Goal: Task Accomplishment & Management: Manage account settings

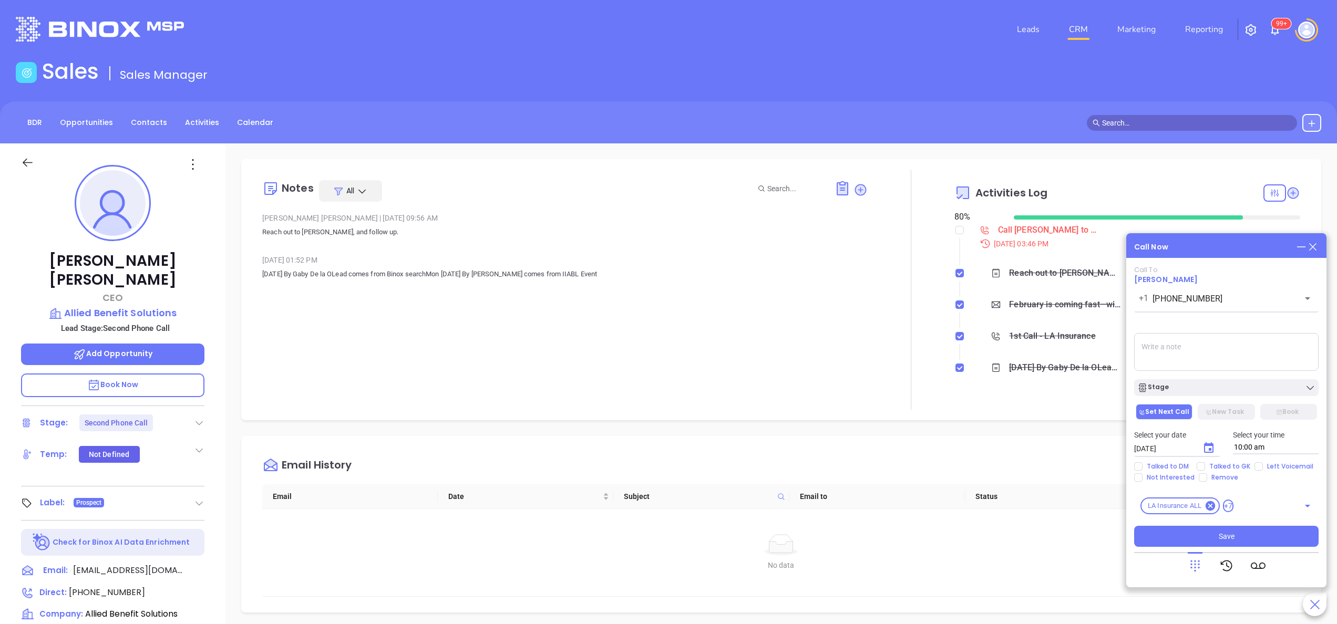
scroll to position [305, 0]
click at [87, 587] on span "[PHONE_NUMBER]" at bounding box center [107, 593] width 76 height 12
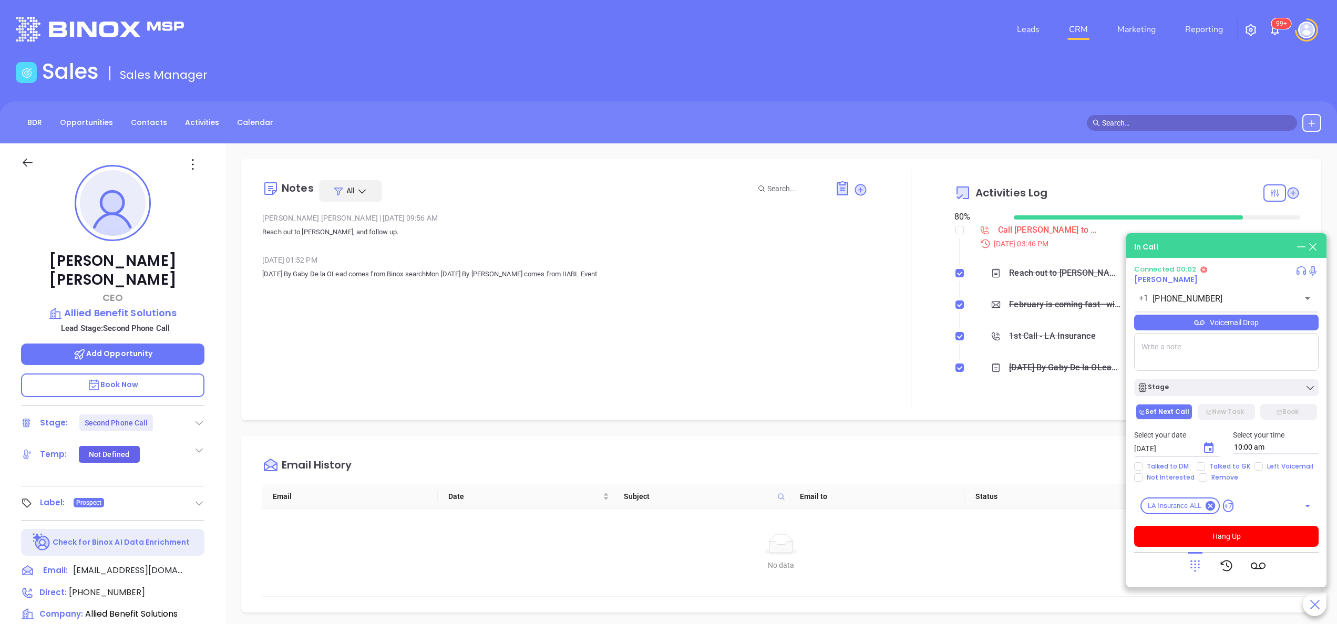
click at [1296, 247] on icon at bounding box center [1302, 247] width 12 height 12
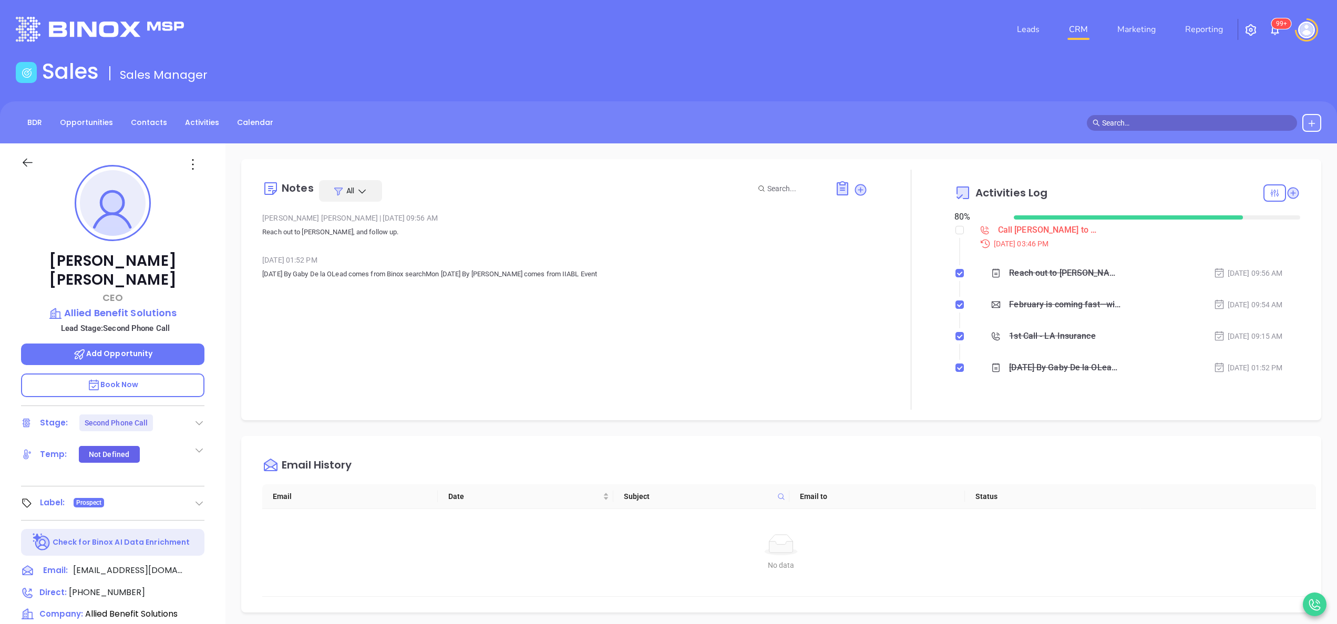
click at [845, 329] on div "Notes All [PERSON_NAME] | [DATE] 09:56 AM Reach out to [PERSON_NAME], and follo…" at bounding box center [565, 290] width 606 height 240
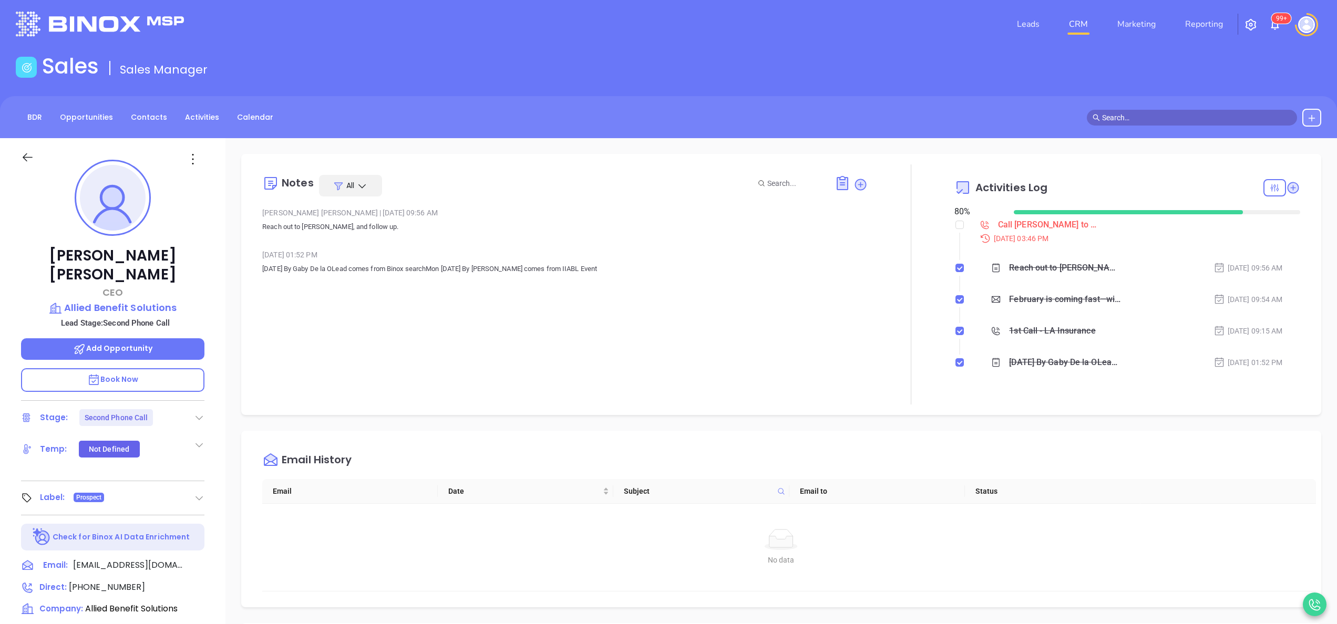
scroll to position [0, 0]
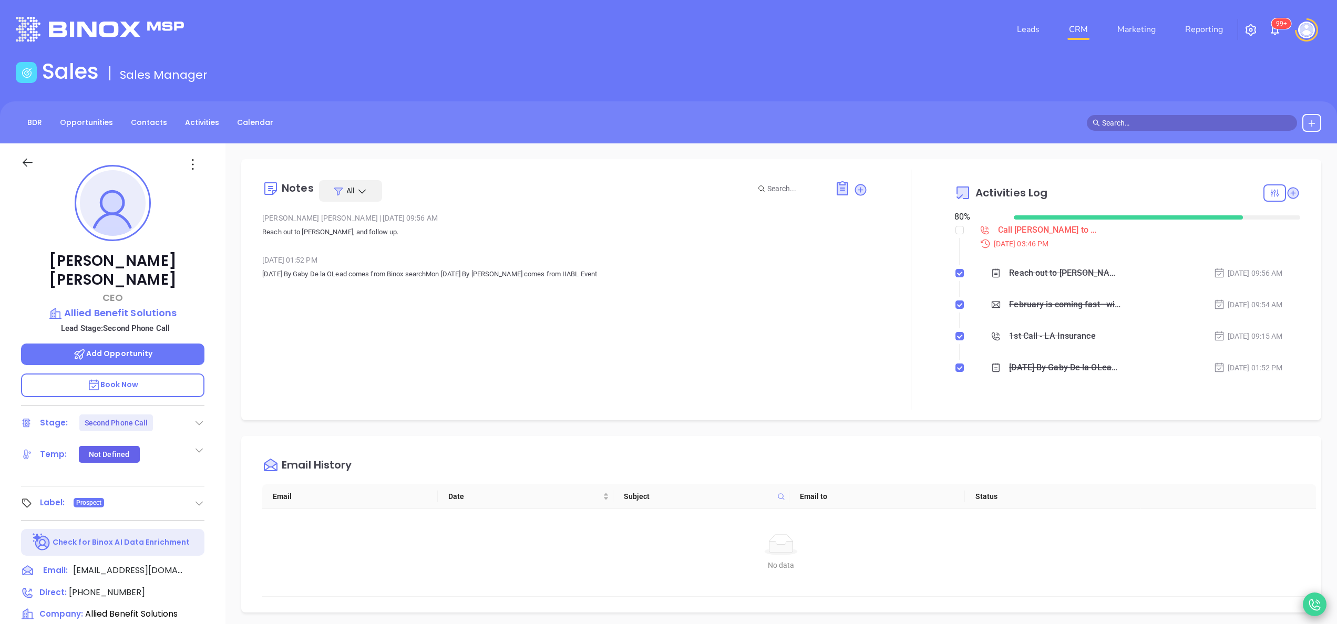
click at [1323, 604] on div at bounding box center [1315, 605] width 24 height 24
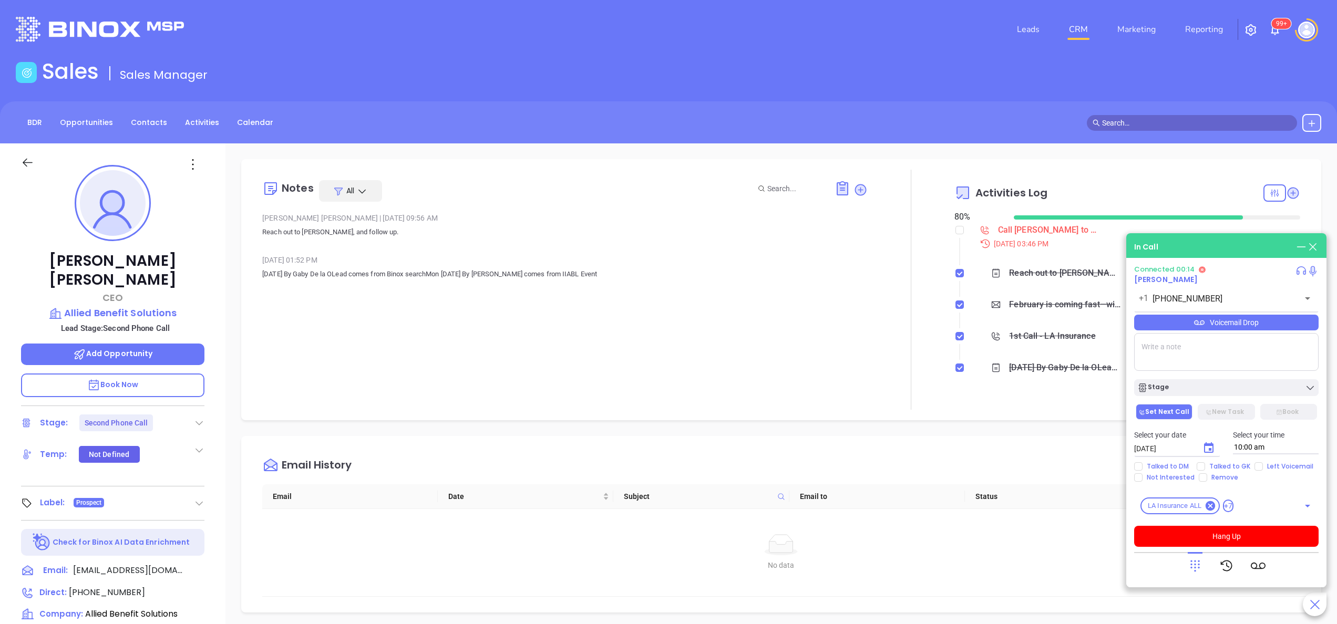
click at [1198, 570] on icon at bounding box center [1195, 566] width 15 height 15
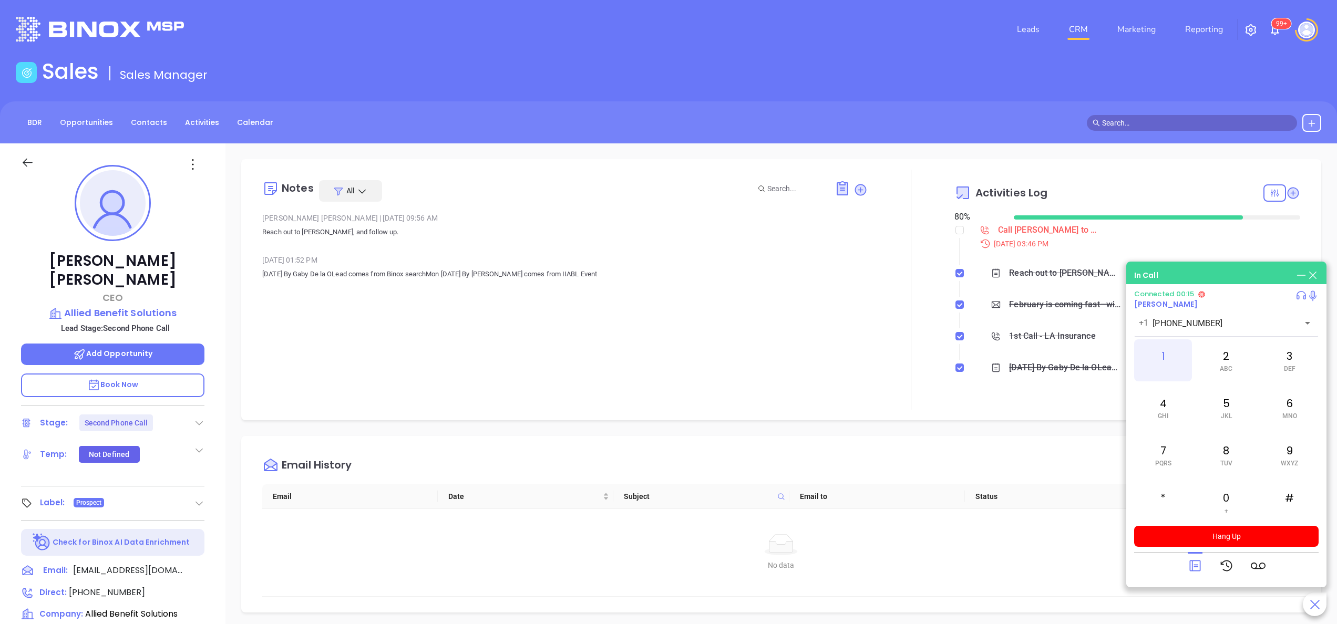
click at [1160, 352] on div "1" at bounding box center [1163, 361] width 58 height 42
click at [1214, 365] on div "2 ABC" at bounding box center [1226, 361] width 58 height 42
click at [1169, 448] on div "7 PQRS" at bounding box center [1163, 455] width 58 height 42
click at [1239, 346] on div "2 ABC" at bounding box center [1226, 361] width 58 height 42
click at [684, 389] on div "Notes All [PERSON_NAME] | [DATE] 09:56 AM Reach out to [PERSON_NAME], and follo…" at bounding box center [565, 290] width 606 height 240
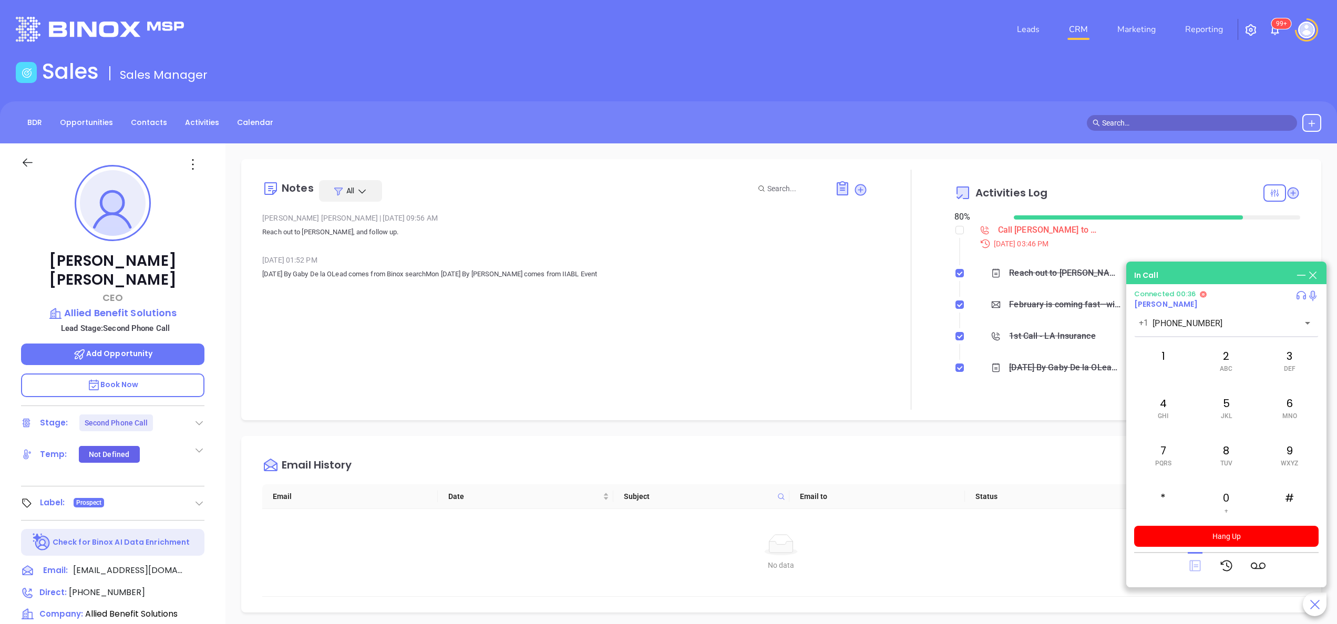
click at [1193, 571] on icon at bounding box center [1195, 566] width 11 height 11
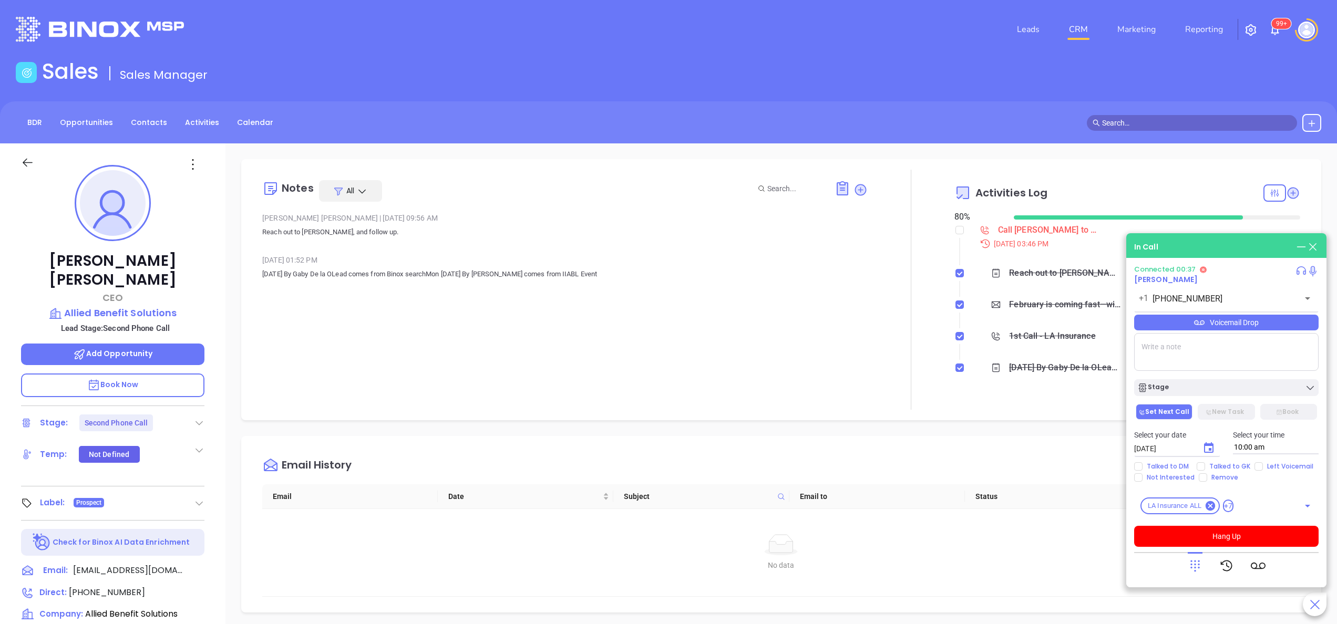
click at [1168, 354] on textarea at bounding box center [1226, 352] width 185 height 38
type textarea "ext 100"
click at [1198, 571] on icon at bounding box center [1195, 566] width 15 height 15
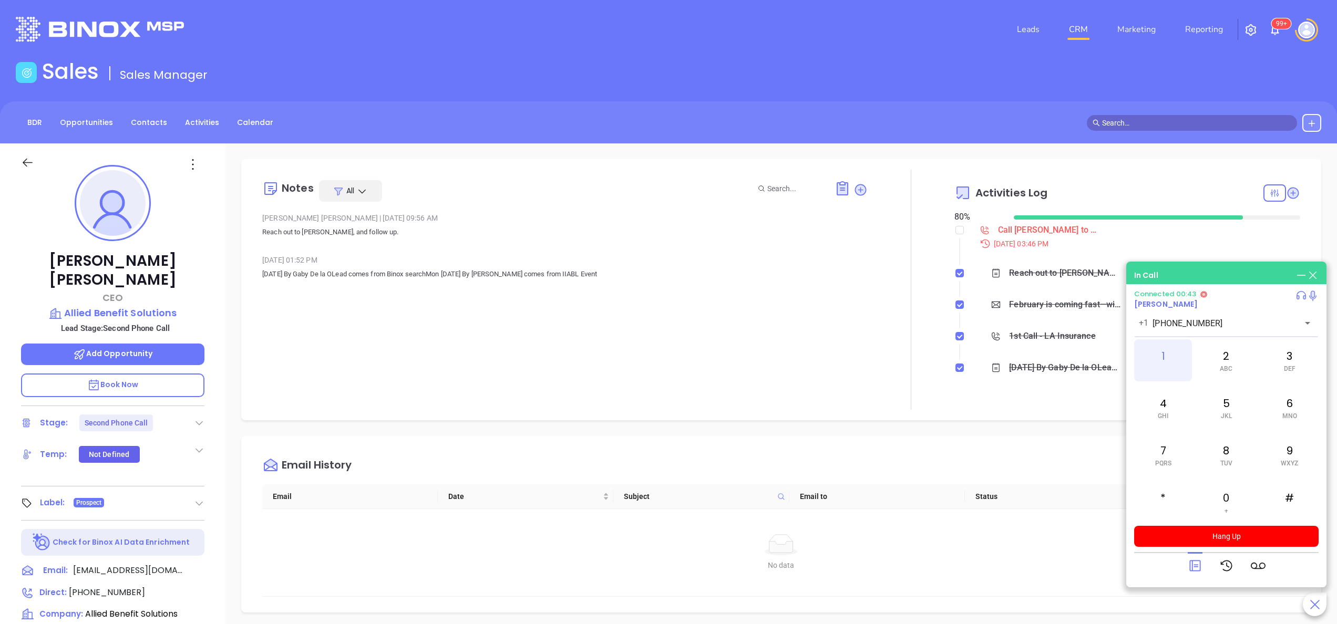
click at [1144, 358] on div "1" at bounding box center [1163, 361] width 58 height 42
click at [708, 335] on div "Notes All [PERSON_NAME] | [DATE] 09:56 AM Reach out to [PERSON_NAME], and follo…" at bounding box center [565, 290] width 606 height 240
click at [1247, 532] on button "Hang Up" at bounding box center [1226, 536] width 185 height 21
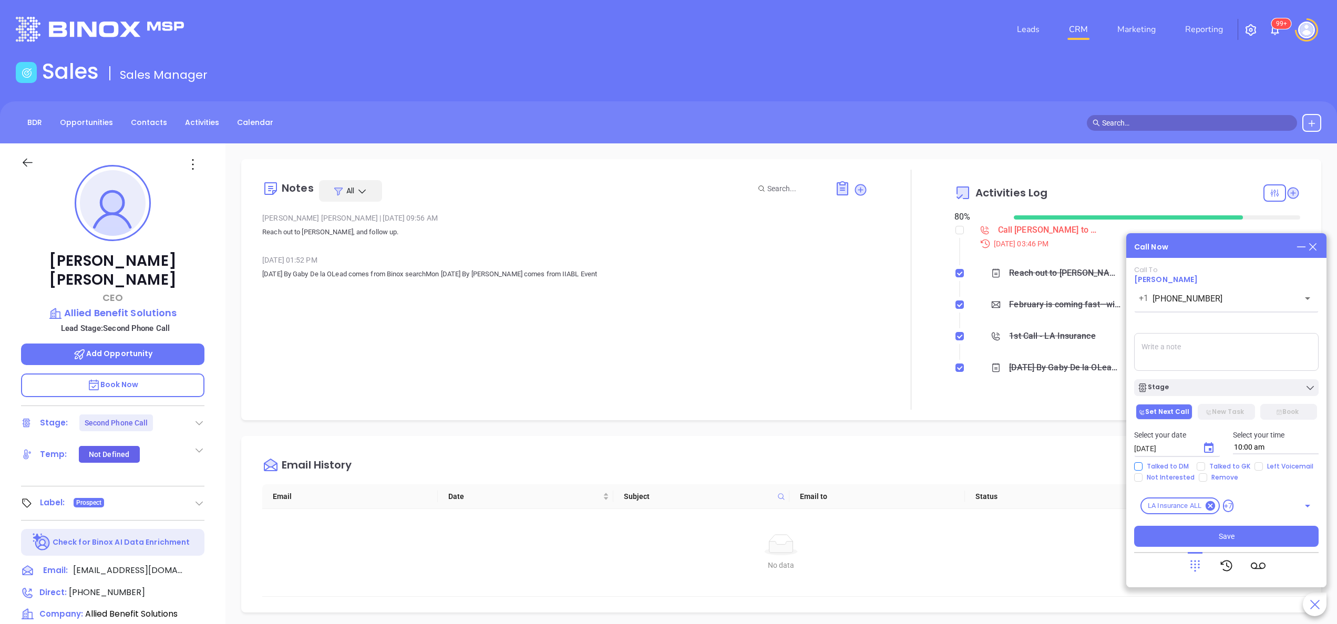
click at [1165, 465] on span "Talked to DM" at bounding box center [1168, 467] width 50 height 8
click at [1143, 465] on input "Talked to DM" at bounding box center [1138, 467] width 8 height 8
click at [1165, 465] on span "Talked to DM" at bounding box center [1168, 467] width 50 height 8
click at [1143, 465] on input "Talked to DM" at bounding box center [1138, 467] width 8 height 8
checkbox input "false"
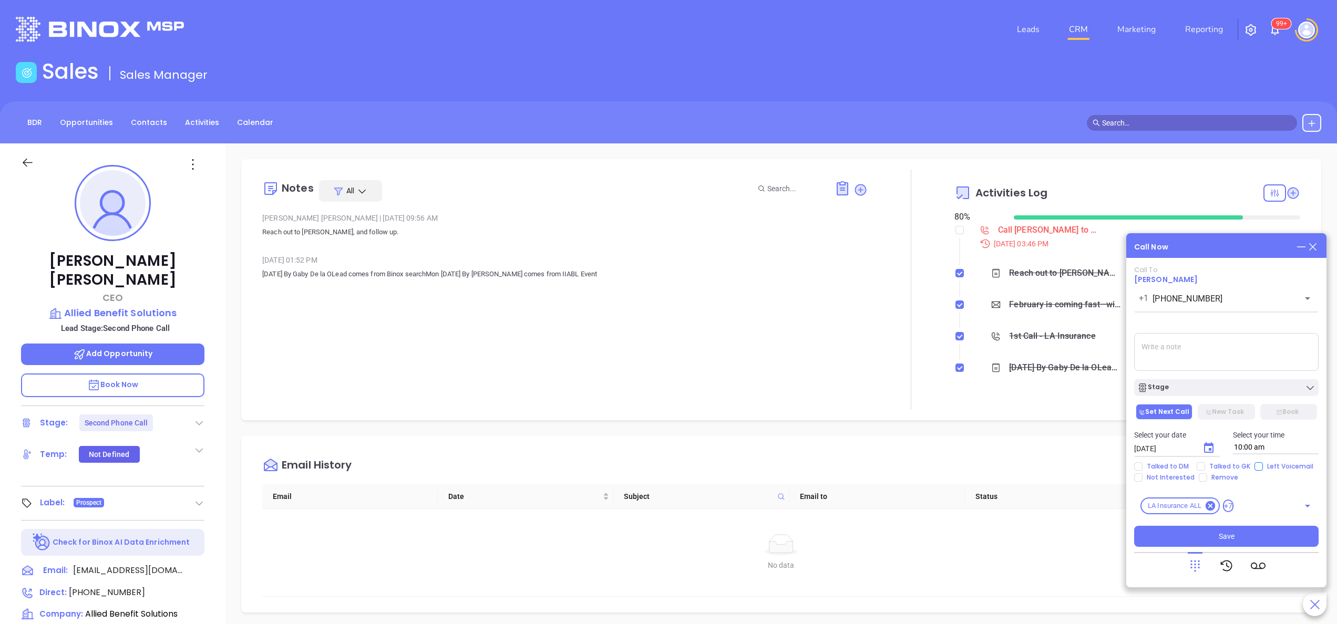
click at [1263, 467] on span "Left Voicemail" at bounding box center [1290, 467] width 55 height 8
click at [1260, 467] on input "Left Voicemail" at bounding box center [1259, 467] width 8 height 8
checkbox input "true"
click at [1169, 339] on textarea at bounding box center [1226, 352] width 185 height 38
type textarea "s"
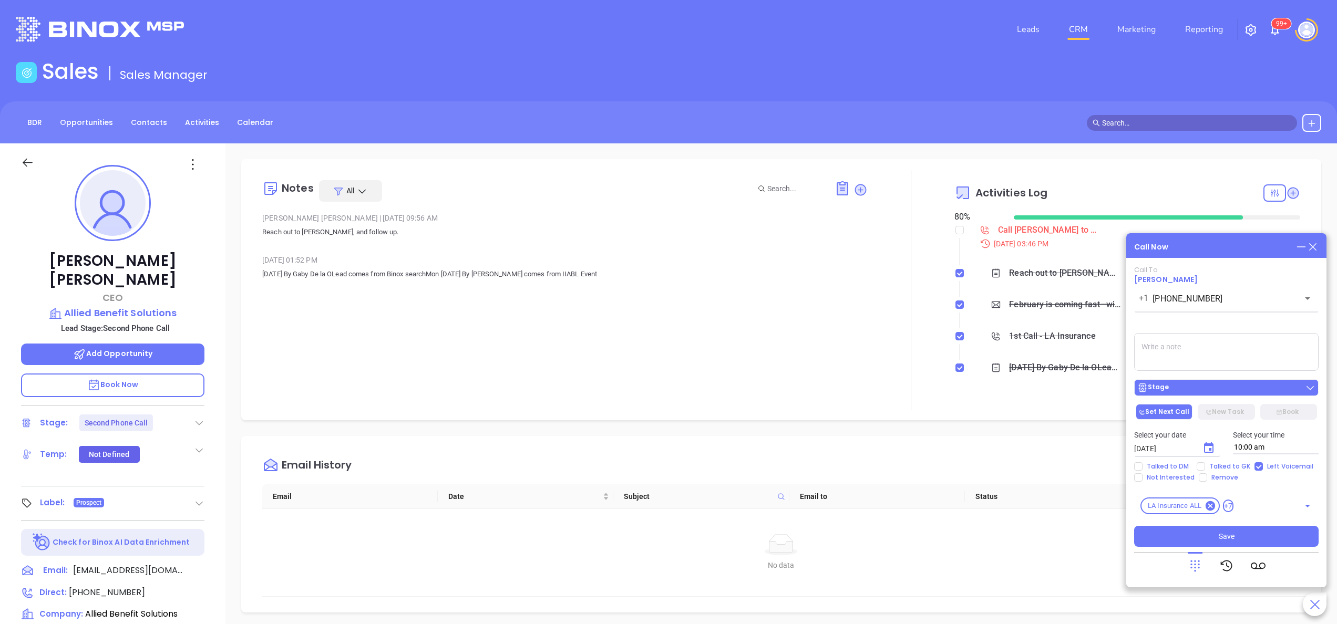
click at [1188, 389] on div "Stage" at bounding box center [1226, 388] width 178 height 11
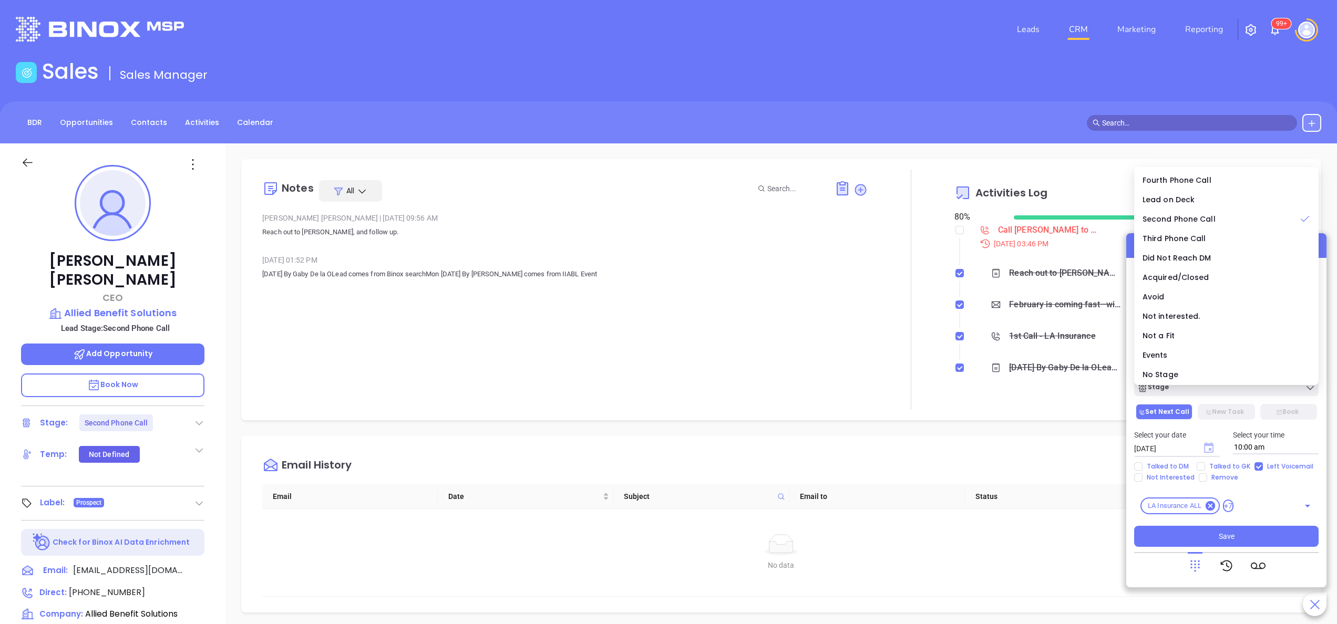
click at [1213, 449] on icon "Choose date, selected date is Oct 7, 2025" at bounding box center [1208, 448] width 9 height 11
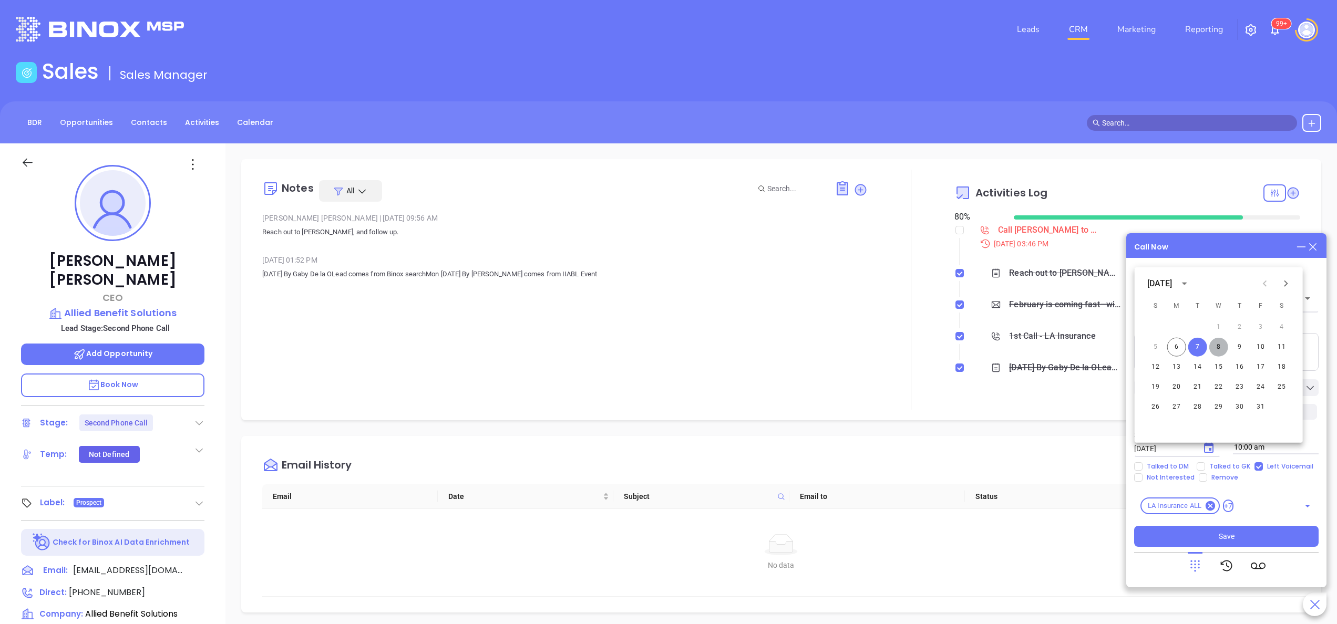
click at [1219, 342] on button "8" at bounding box center [1219, 347] width 19 height 19
type input "[DATE]"
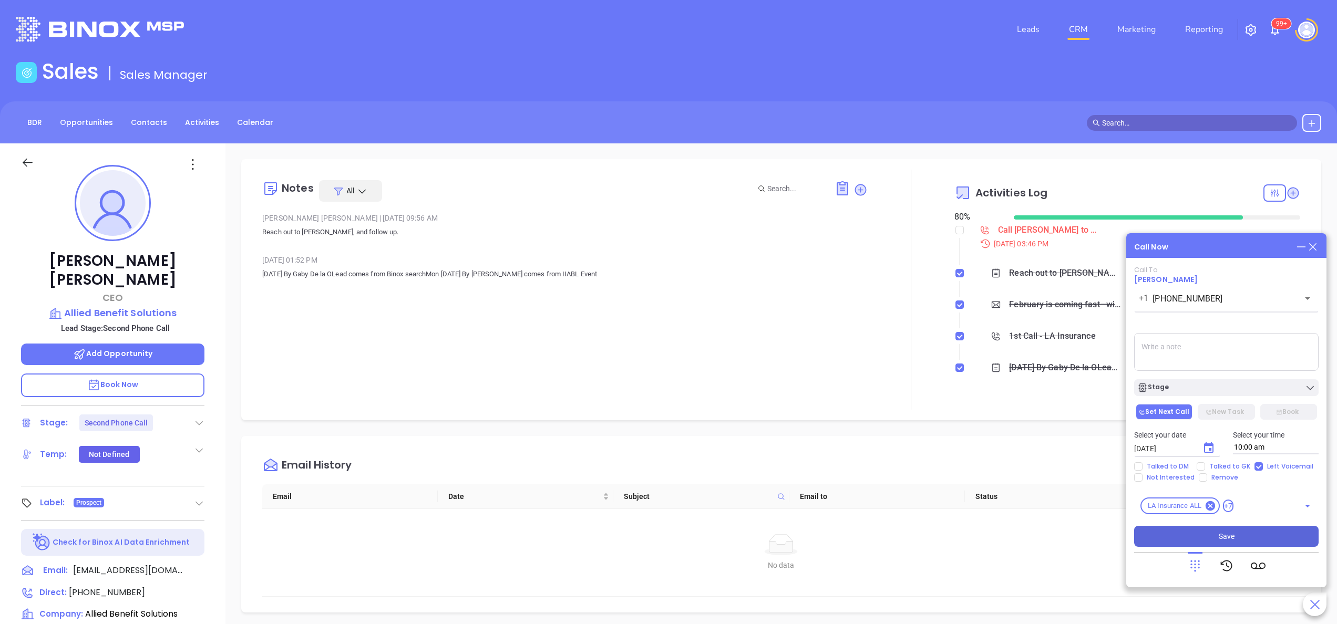
click at [1215, 533] on button "Save" at bounding box center [1226, 536] width 185 height 21
click at [200, 418] on icon at bounding box center [199, 423] width 11 height 11
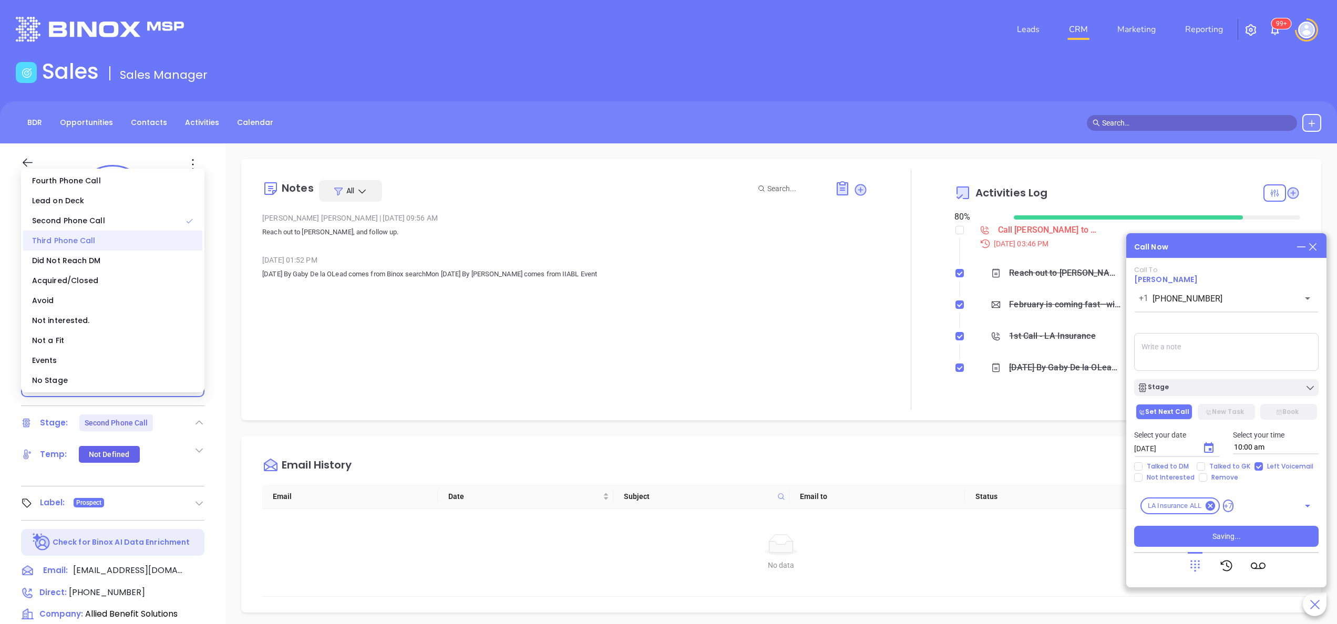
click at [101, 244] on div "Third Phone Call" at bounding box center [112, 241] width 179 height 20
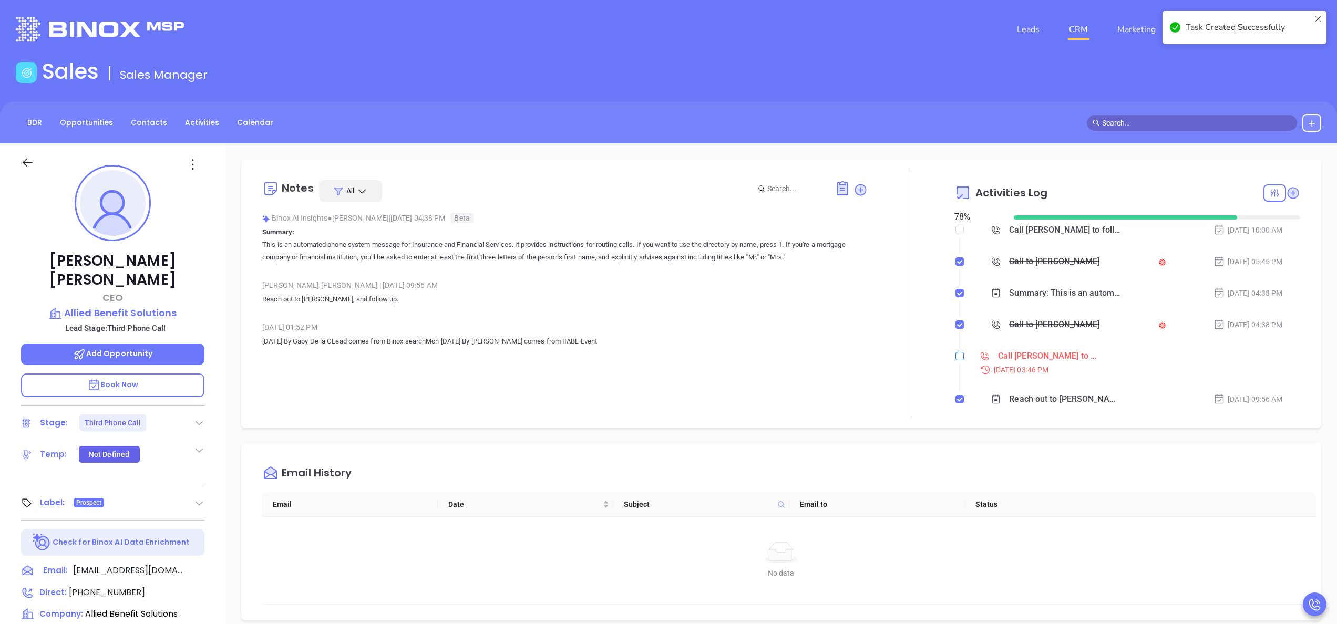
click at [956, 357] on input "checkbox" at bounding box center [960, 356] width 8 height 8
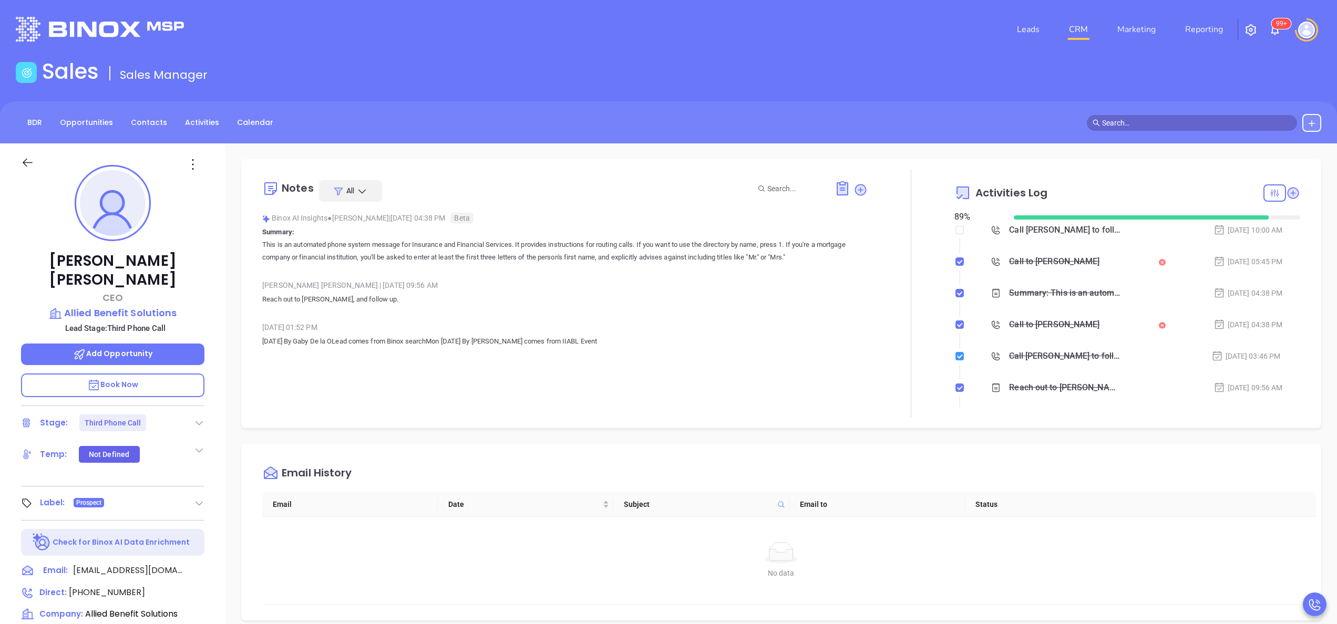
click at [956, 357] on input "checkbox" at bounding box center [960, 356] width 8 height 8
checkbox input "true"
click at [892, 270] on div at bounding box center [911, 294] width 87 height 248
click at [879, 352] on div at bounding box center [911, 294] width 87 height 248
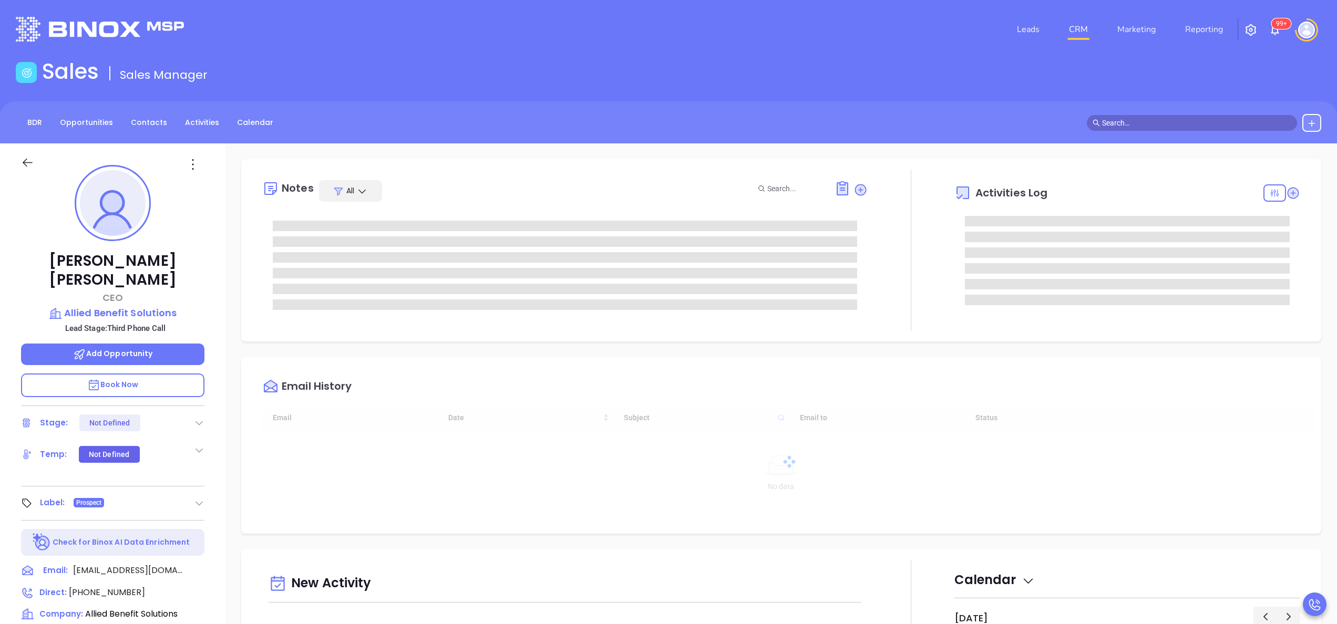
type input "[DATE]"
type input "[PERSON_NAME]"
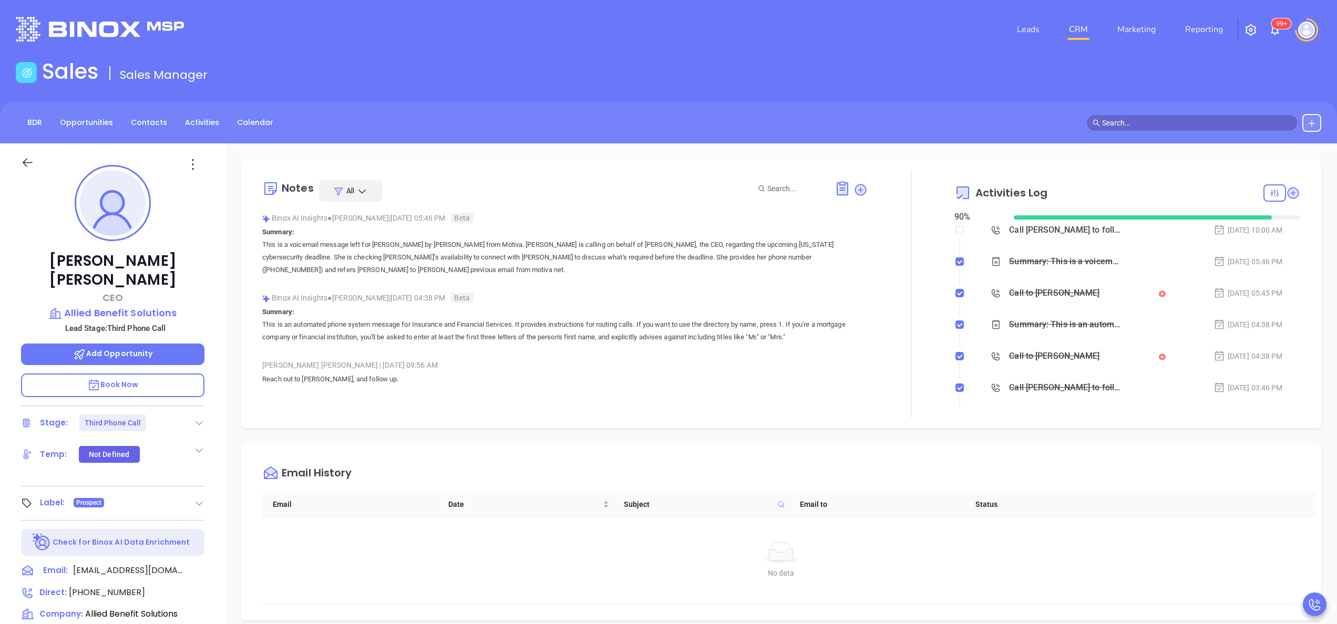
click at [884, 303] on div at bounding box center [911, 294] width 87 height 248
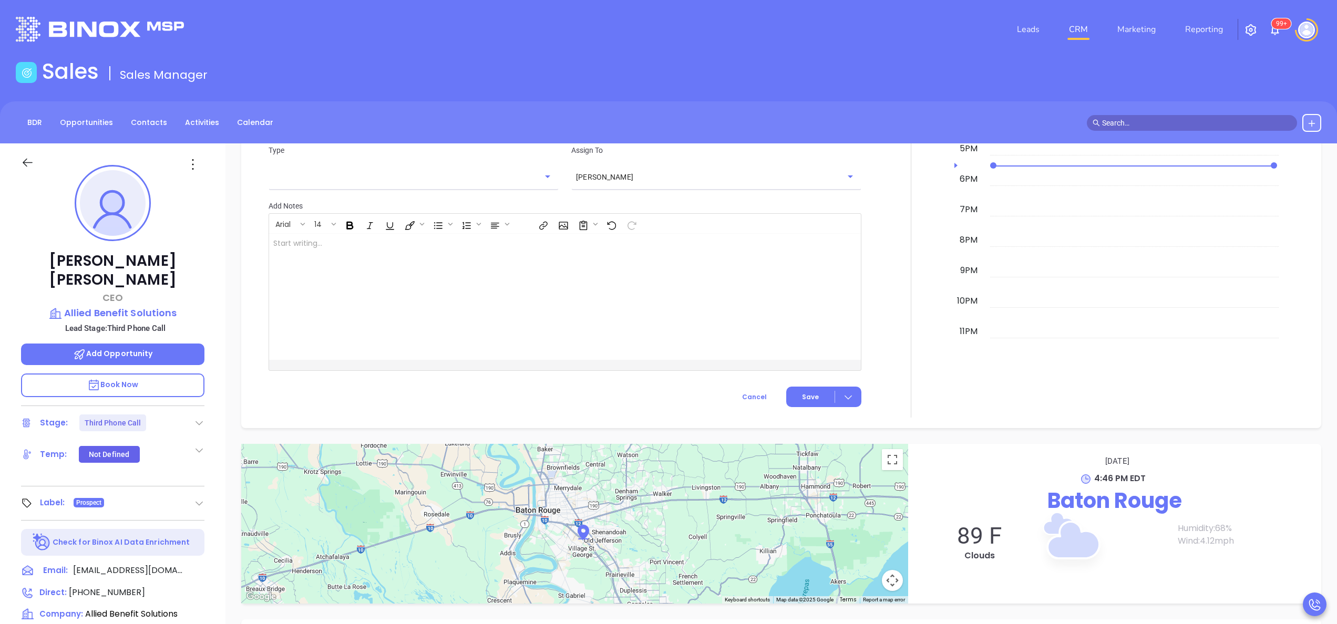
scroll to position [867, 0]
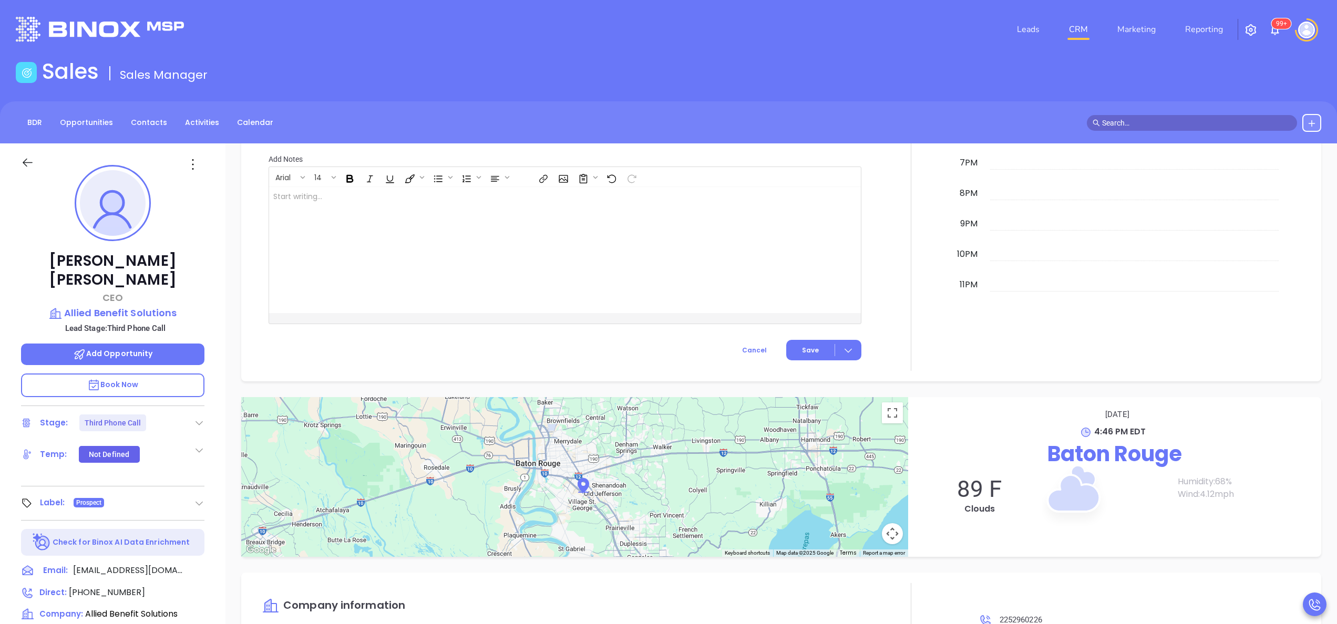
click at [913, 326] on div at bounding box center [911, 79] width 87 height 585
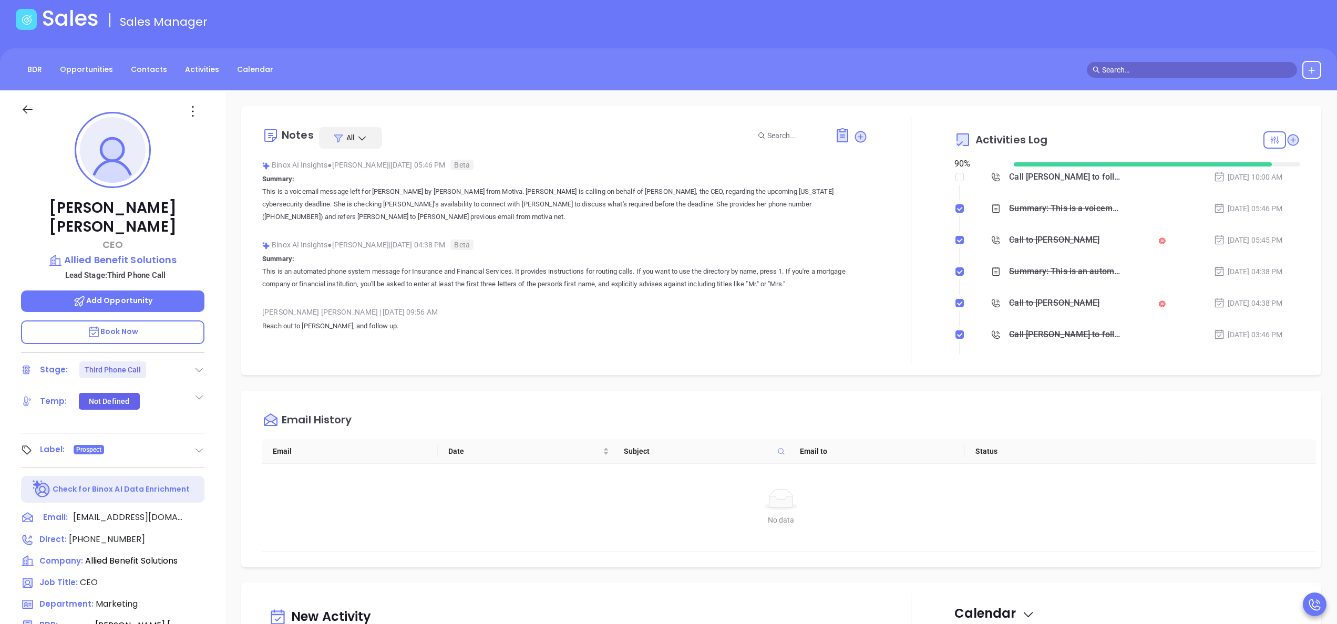
scroll to position [0, 0]
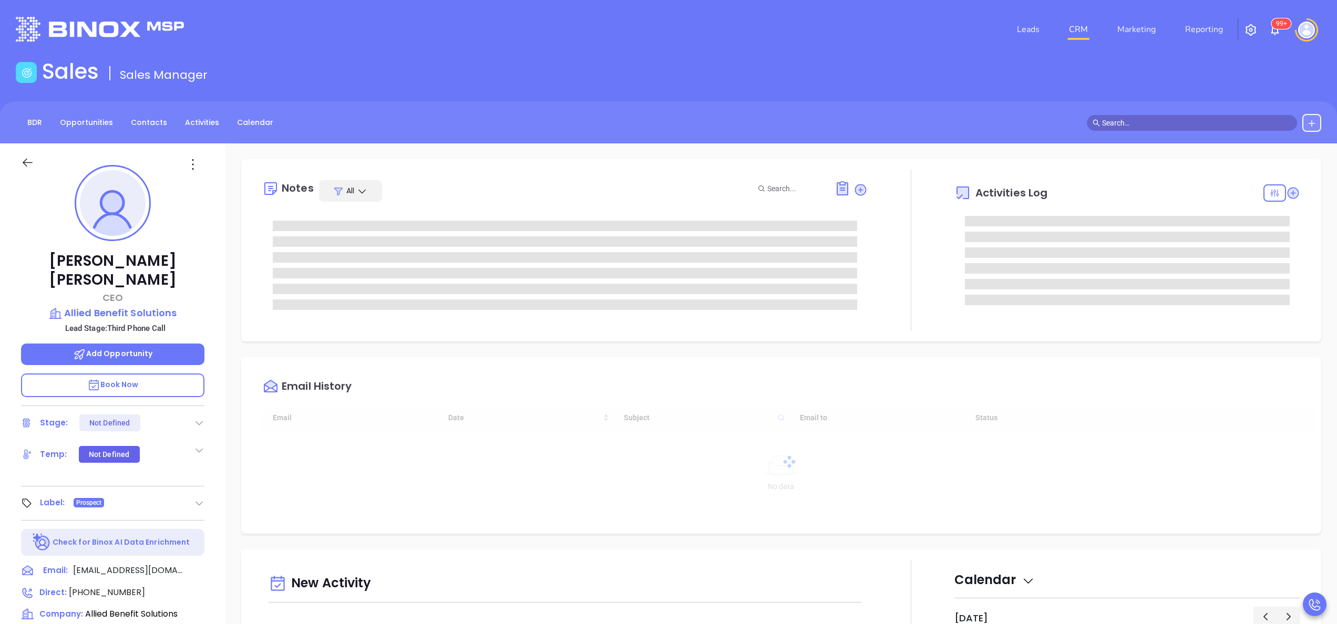
type input "[DATE]"
click at [1268, 190] on div at bounding box center [1275, 193] width 23 height 17
type input "[PERSON_NAME]"
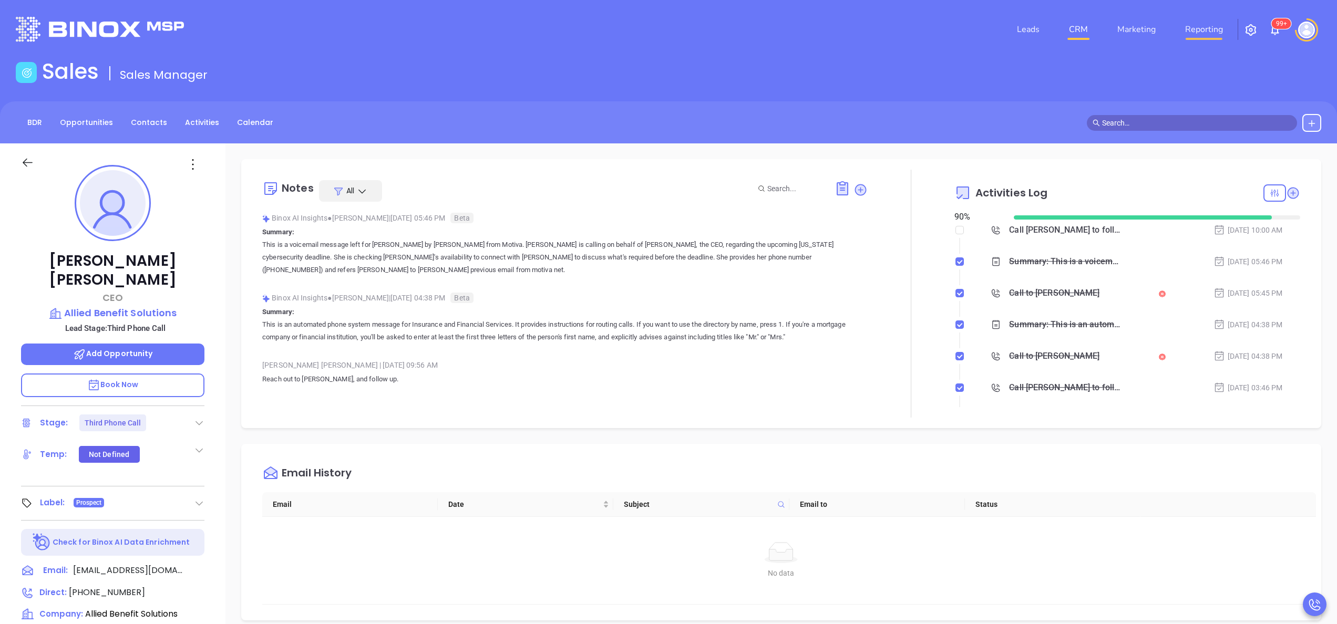
click at [1198, 32] on link "Reporting" at bounding box center [1204, 29] width 46 height 21
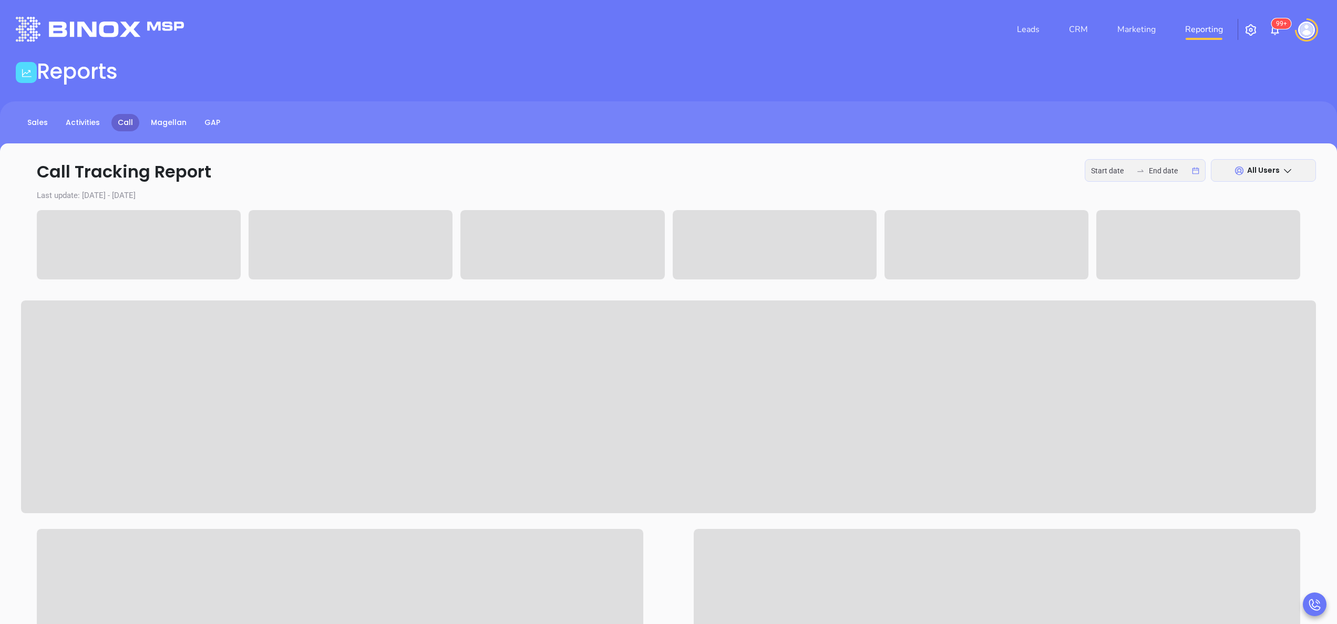
type input "2025-10-06"
